Goal: Transaction & Acquisition: Purchase product/service

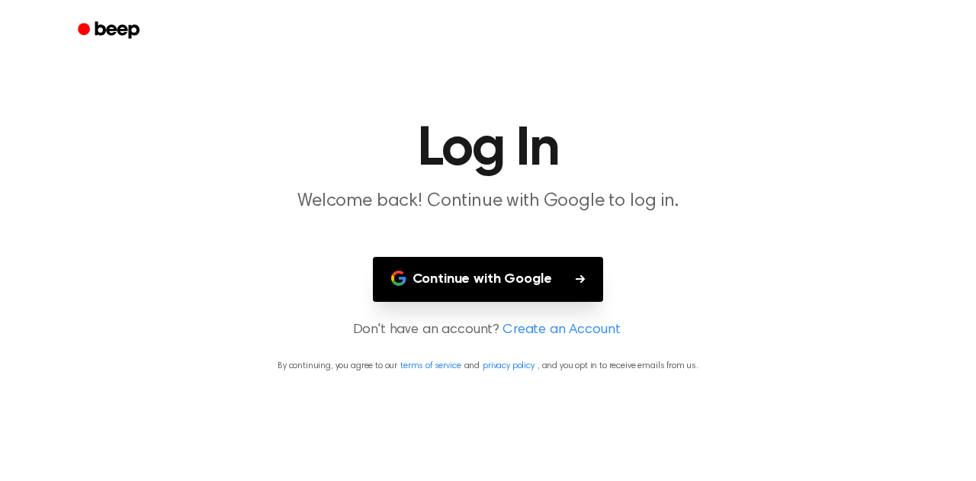
click at [525, 284] on button "Continue with Google" at bounding box center [488, 279] width 231 height 45
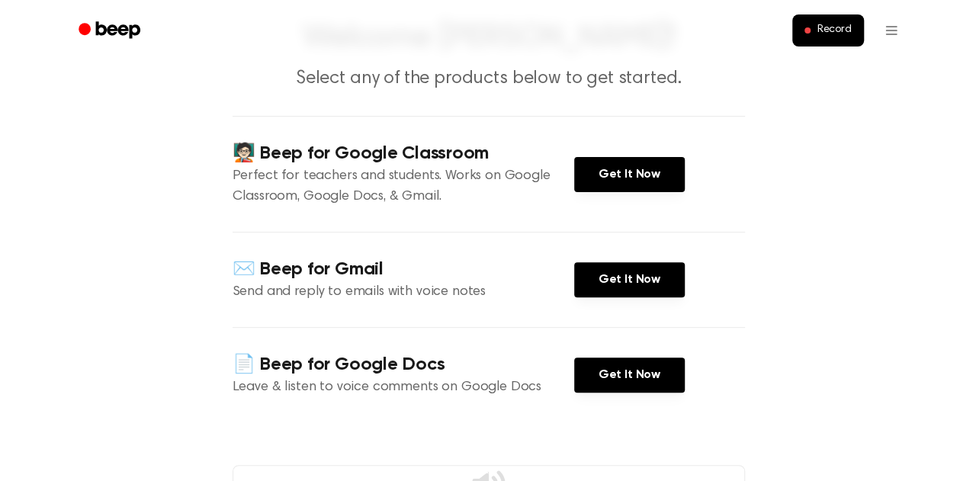
scroll to position [101, 0]
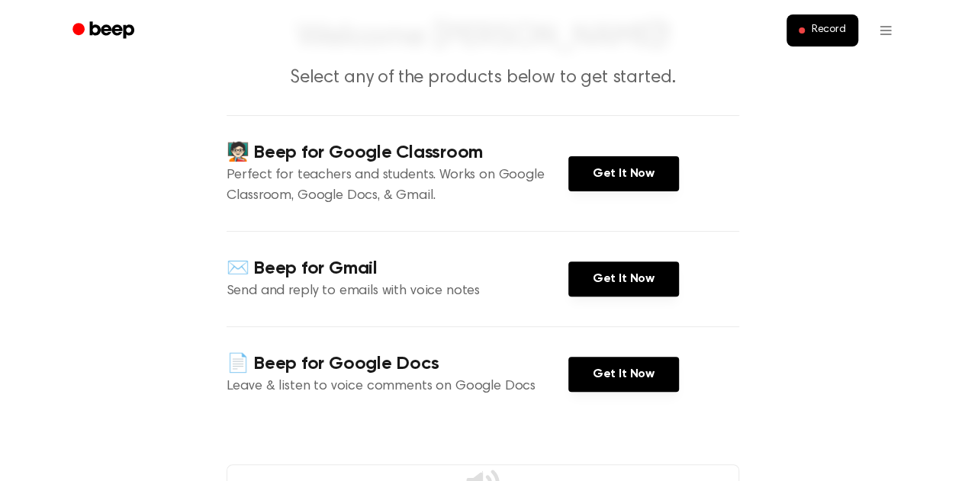
click at [374, 138] on div "🧑🏻‍🏫 Beep for Google Classroom Perfect for teachers and students. Works on Goog…" at bounding box center [483, 173] width 513 height 116
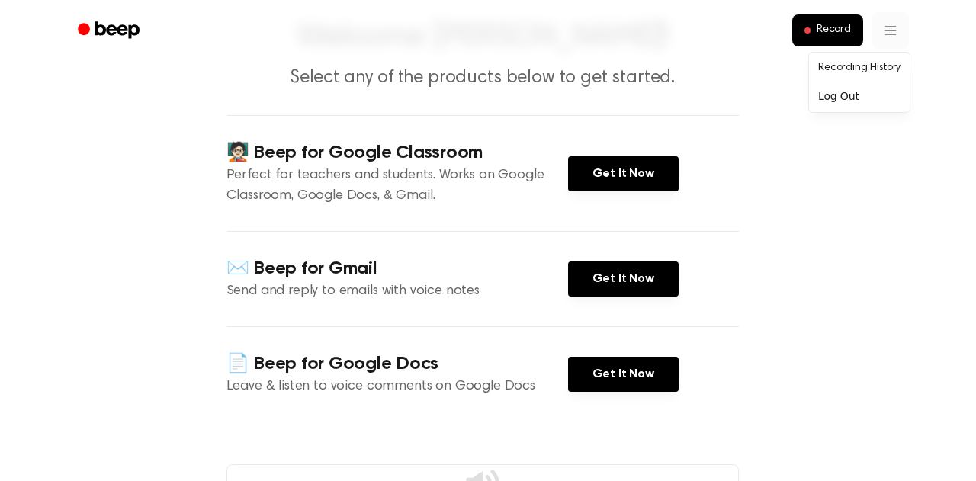
click at [879, 27] on html "Record Welcome Sophie! Select any of the products below to get started. 🧑🏻‍🏫 Be…" at bounding box center [488, 463] width 976 height 1129
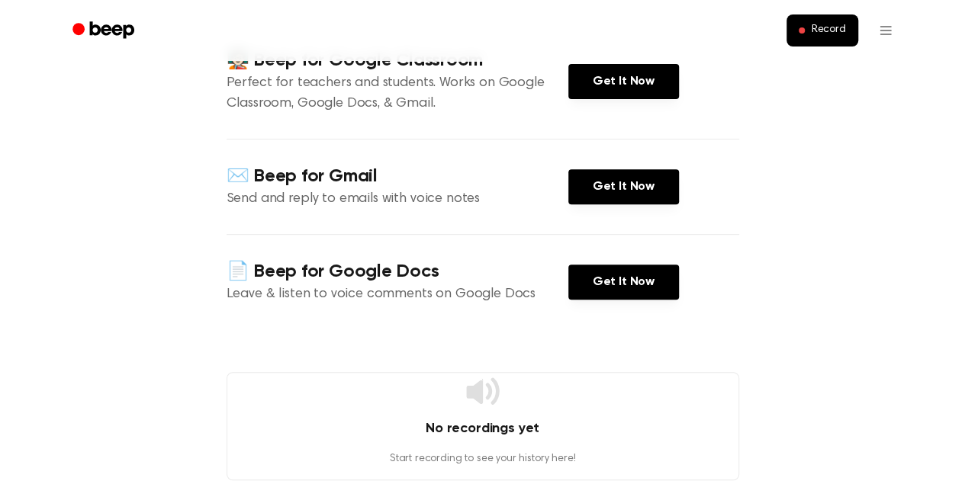
scroll to position [100, 0]
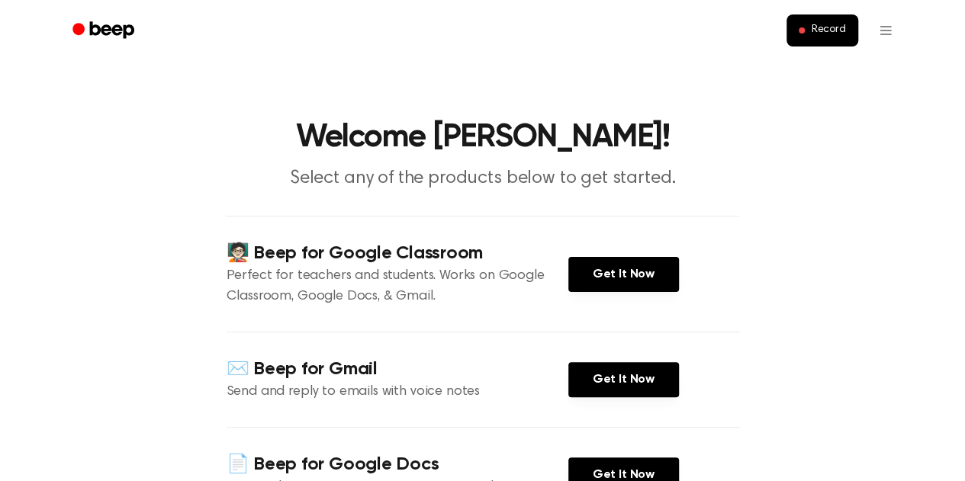
scroll to position [180, 0]
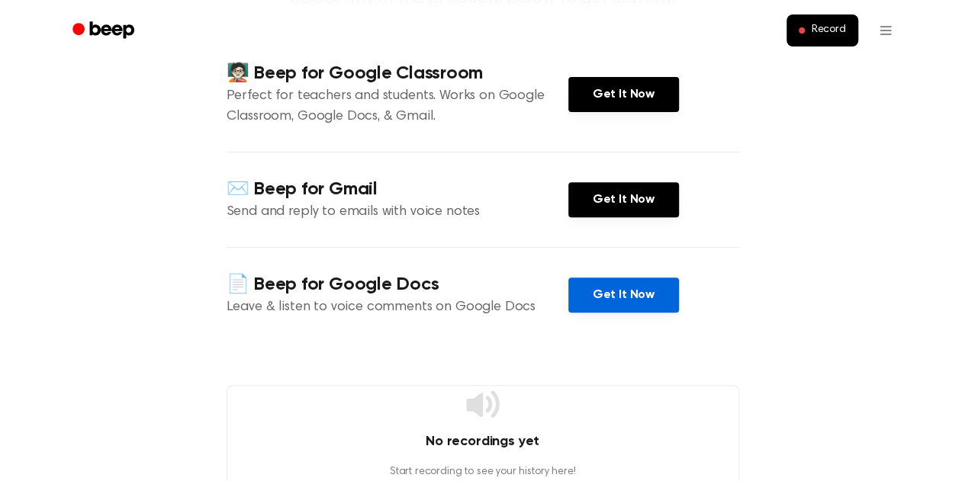
click at [602, 301] on link "Get It Now" at bounding box center [623, 295] width 111 height 35
